Goal: Task Accomplishment & Management: Manage account settings

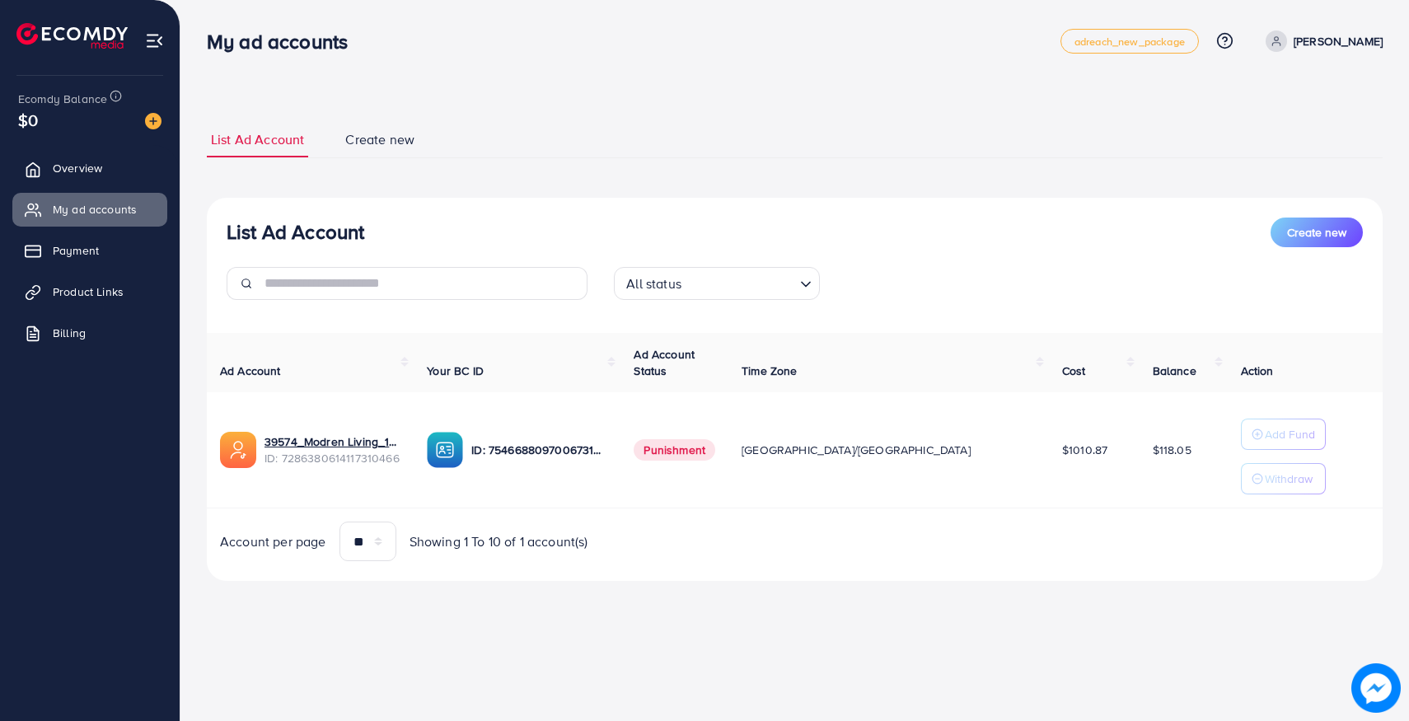
click at [400, 143] on span "Create new" at bounding box center [379, 139] width 69 height 19
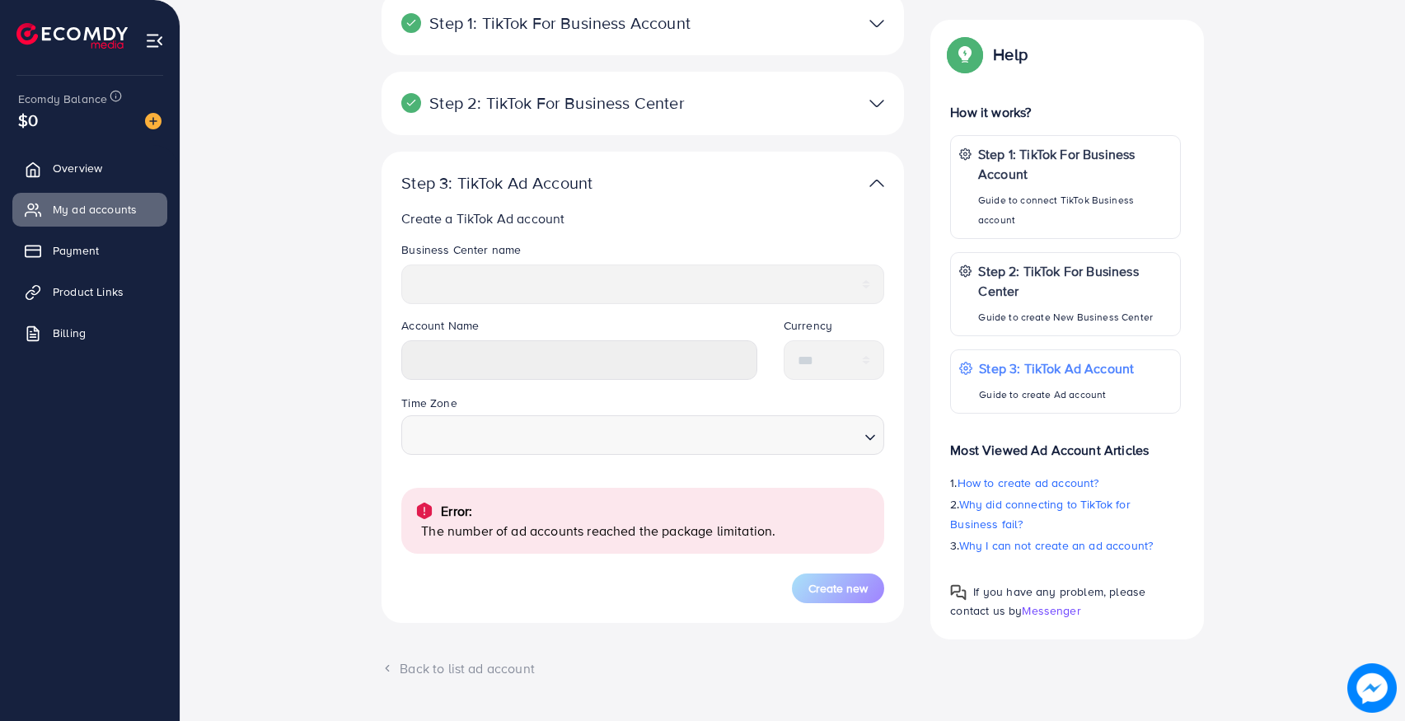
scroll to position [208, 0]
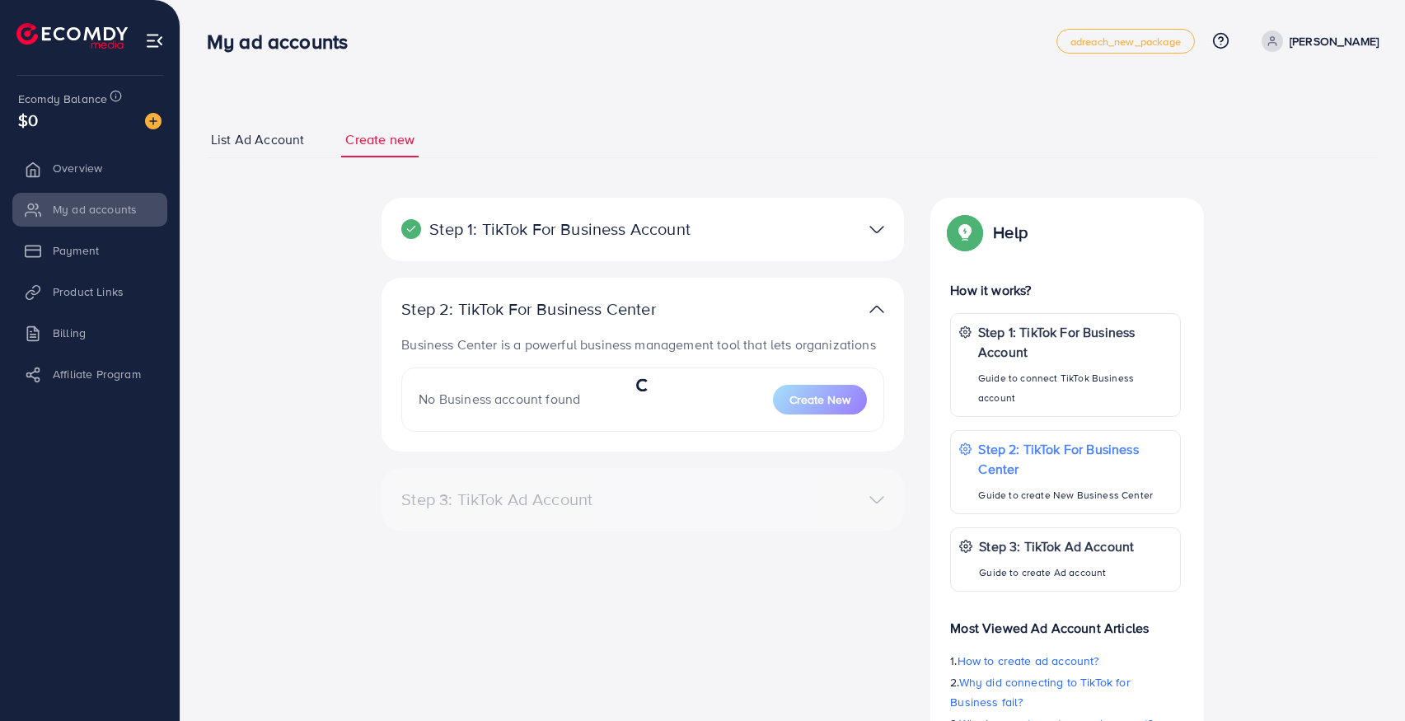
select select
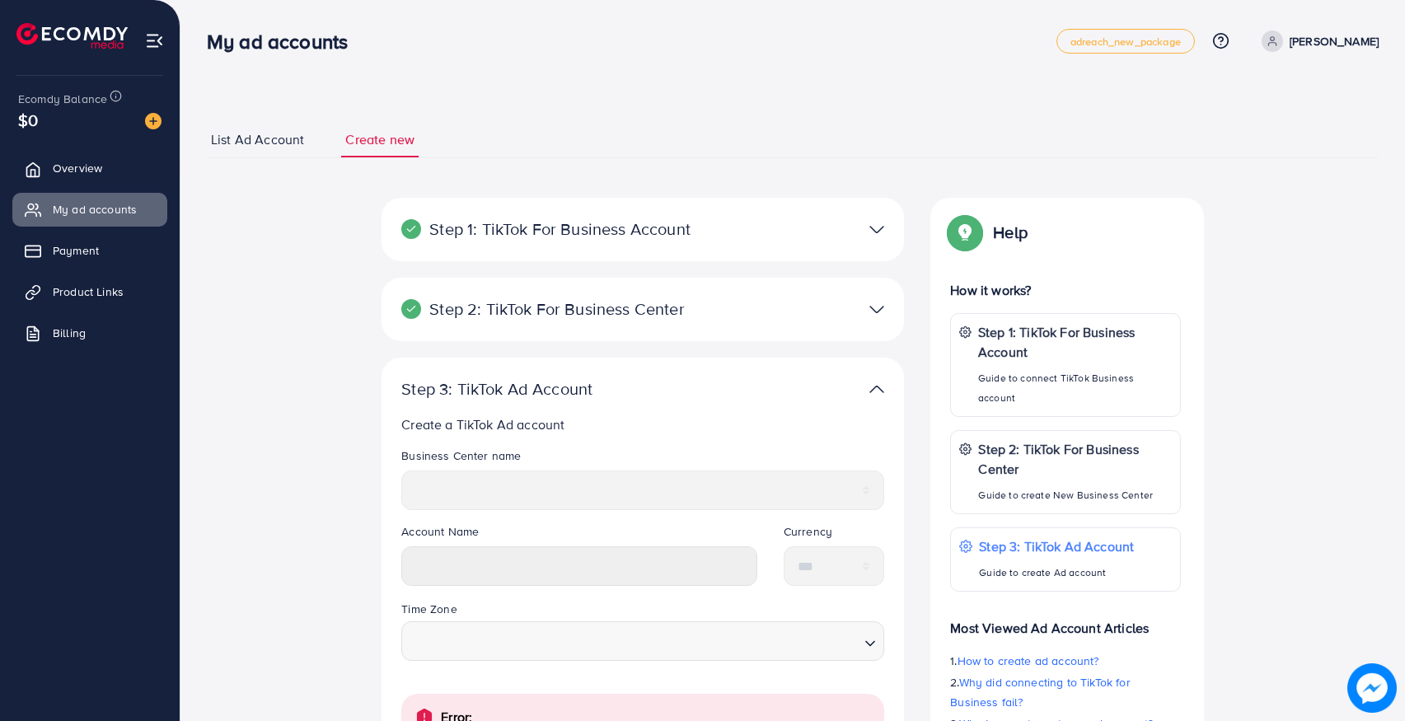
click at [256, 138] on span "List Ad Account" at bounding box center [257, 139] width 93 height 19
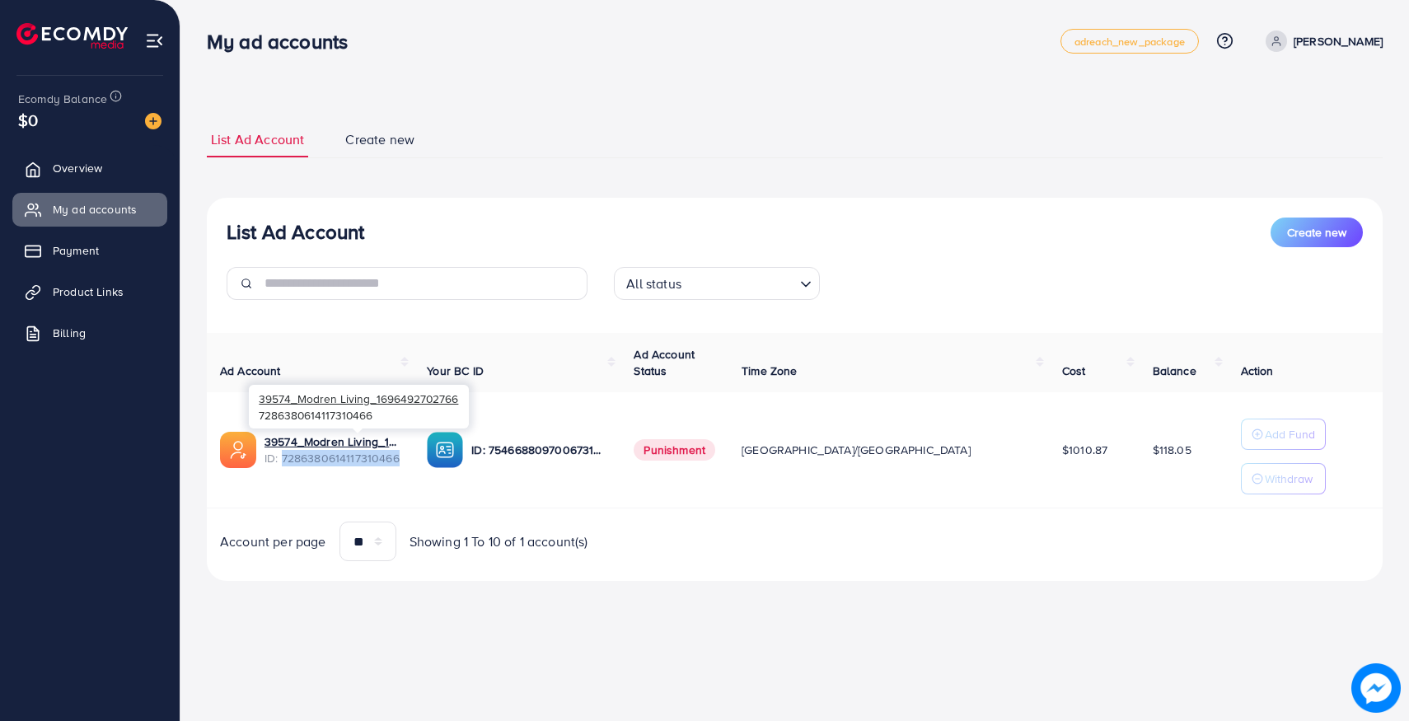
drag, startPoint x: 402, startPoint y: 456, endPoint x: 279, endPoint y: 460, distance: 122.8
click at [279, 460] on span "ID: 7286380614117310466" at bounding box center [332, 458] width 136 height 16
